Goal: Communication & Community: Share content

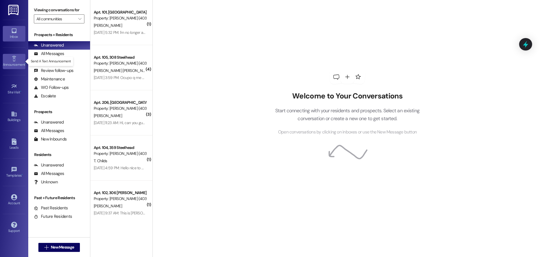
click at [16, 59] on icon at bounding box center [14, 59] width 6 height 6
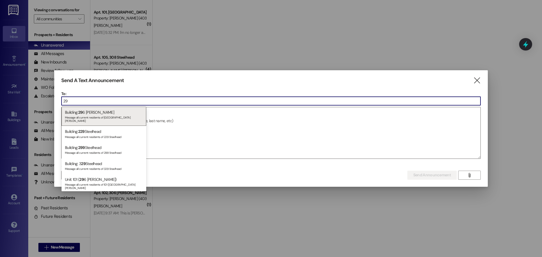
type input "296"
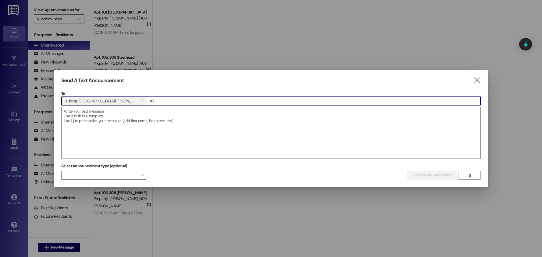
type input "306"
type input "316"
type input "336"
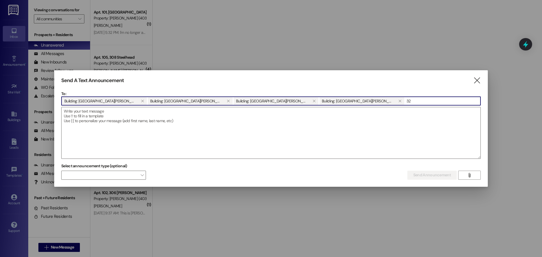
type input "326"
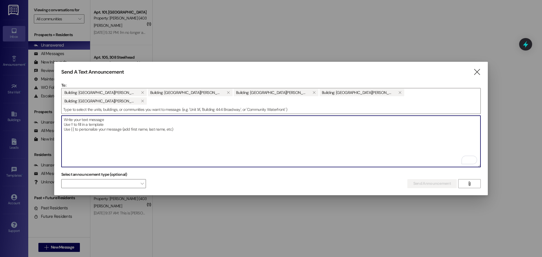
paste textarea "Dear Residents, We want to inform you that the water supply to your building wi…"
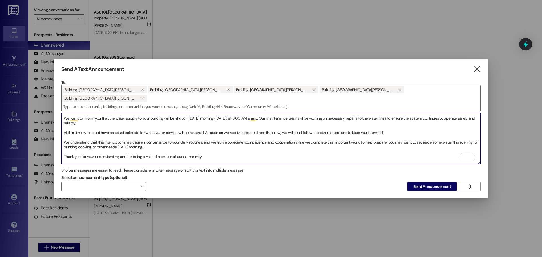
scroll to position [5, 0]
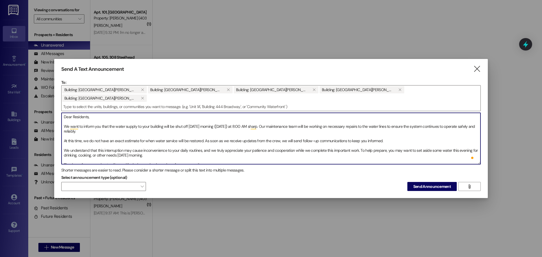
click at [236, 113] on textarea "Dear Residents, We want to inform you that the water supply to your building wi…" at bounding box center [271, 138] width 419 height 51
click at [225, 115] on textarea "Dear Residents, We want to inform you that the water supply to your building wi…" at bounding box center [271, 138] width 419 height 51
click at [236, 119] on textarea "Dear Residents, We want to inform you that the water supply to your building wi…" at bounding box center [271, 138] width 419 height 51
click at [234, 118] on textarea "Dear Residents, We want to inform you that the water supply to your building wi…" at bounding box center [271, 138] width 419 height 51
click at [223, 118] on textarea "Dear Residents, We want to inform you that the water supply to your building wi…" at bounding box center [271, 138] width 419 height 51
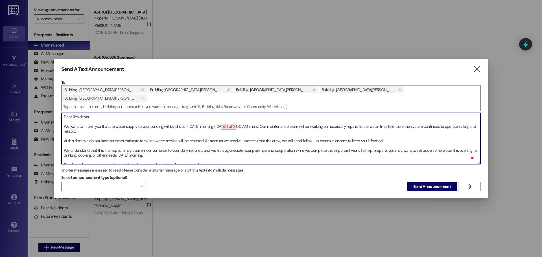
click at [222, 118] on textarea "Dear Residents, We want to inform you that the water supply to your building wi…" at bounding box center [271, 138] width 419 height 51
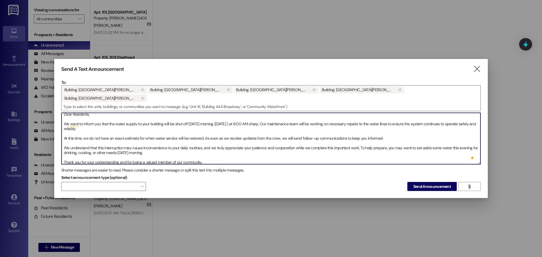
scroll to position [3, 0]
click at [324, 113] on textarea "Dear Residents, We want to inform you that the water supply to your building wi…" at bounding box center [271, 138] width 419 height 51
click at [325, 113] on textarea "Dear Residents, We want to inform you that the water supply to your building wi…" at bounding box center [271, 138] width 419 height 51
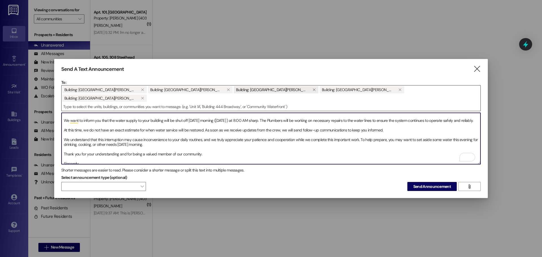
scroll to position [0, 0]
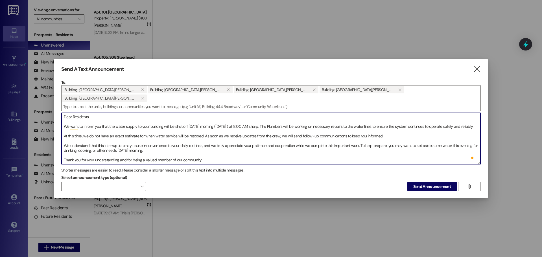
drag, startPoint x: 111, startPoint y: 113, endPoint x: 414, endPoint y: 114, distance: 303.5
click at [414, 114] on textarea "Dear Residents, We want to inform you that the water supply to your building wi…" at bounding box center [271, 138] width 419 height 51
click at [414, 115] on textarea "Dear Residents, We want to inform you that the water supply to your building wi…" at bounding box center [271, 138] width 419 height 51
drag, startPoint x: 409, startPoint y: 118, endPoint x: 413, endPoint y: 123, distance: 6.6
click at [413, 123] on textarea "Dear Residents, We want to inform you that the water supply to your building wi…" at bounding box center [271, 138] width 419 height 51
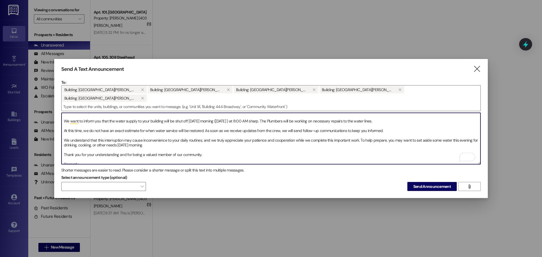
scroll to position [6, 0]
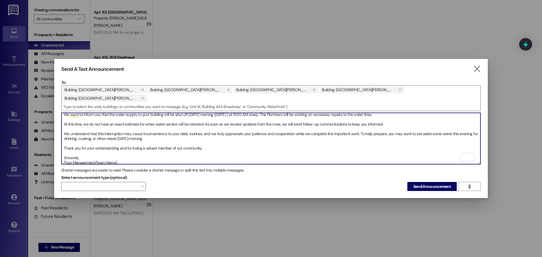
click at [73, 151] on textarea "Dear Residents, We want to inform you that the water supply to your building wi…" at bounding box center [271, 138] width 419 height 51
type textarea "Dear Residents, We want to inform you that the water supply to your building wi…"
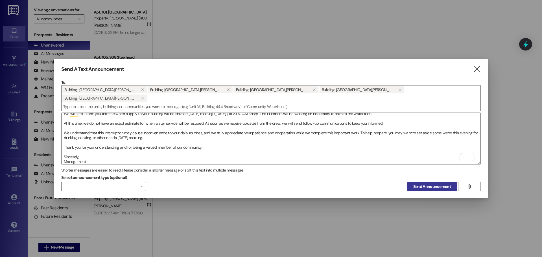
click at [434, 184] on span "Send Announcement" at bounding box center [432, 187] width 38 height 6
